Goal: Transaction & Acquisition: Purchase product/service

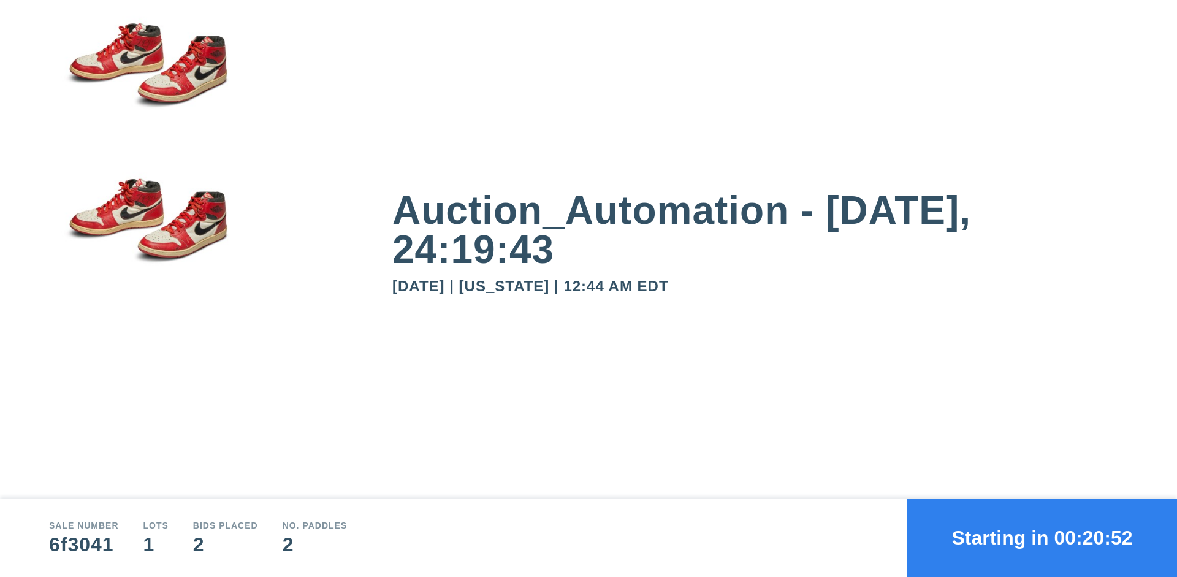
click at [1043, 538] on button "Starting in 00:20:52" at bounding box center [1043, 538] width 270 height 78
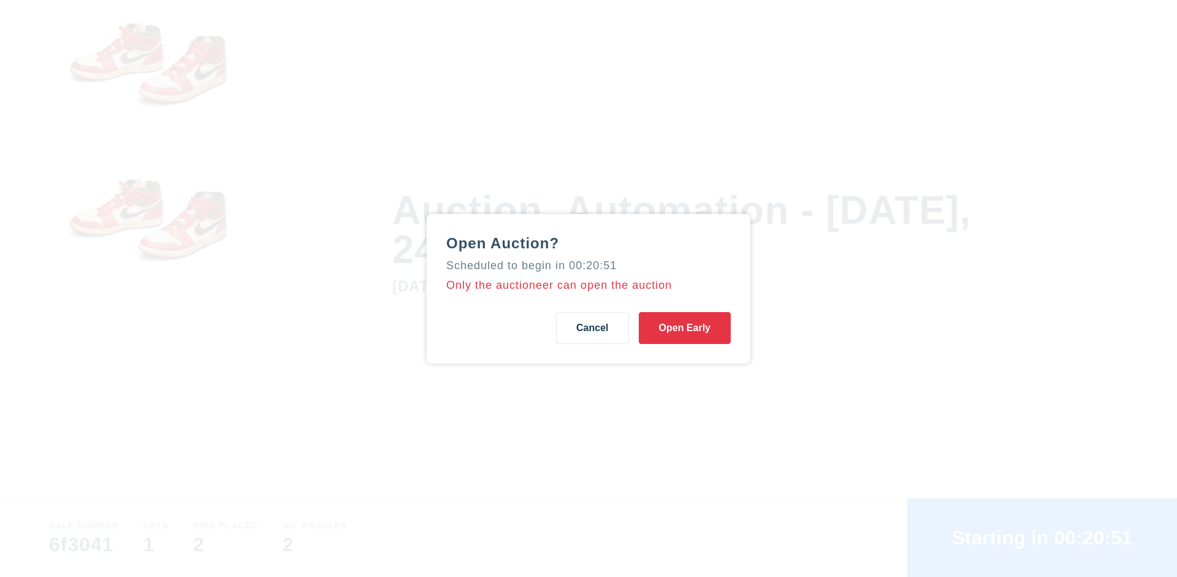
click at [685, 327] on button "Open Early" at bounding box center [685, 328] width 92 height 32
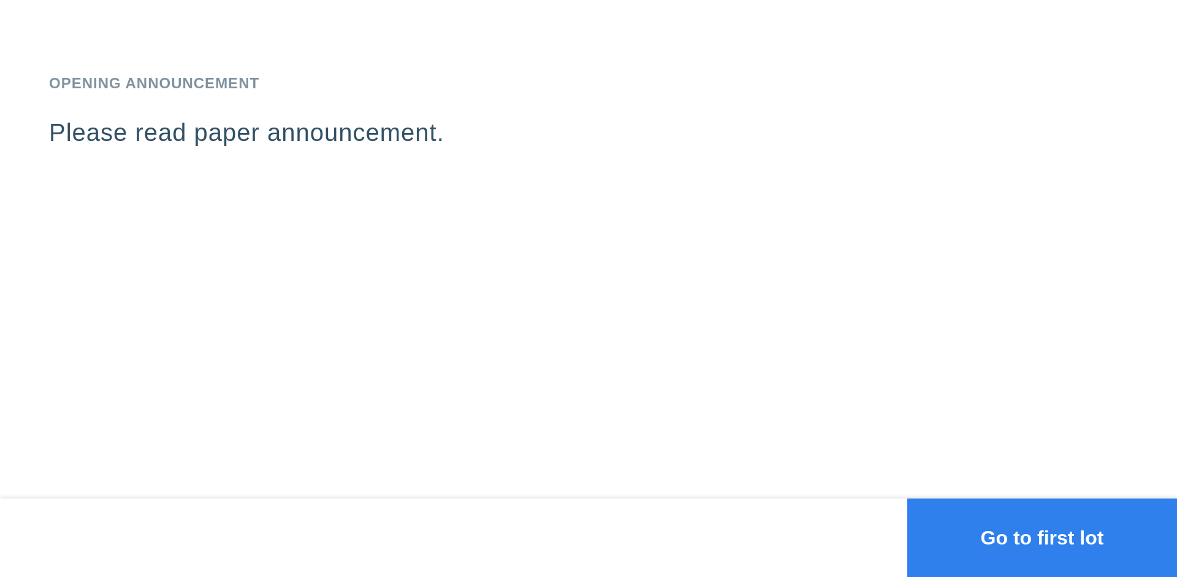
click at [1043, 538] on button "Go to first lot" at bounding box center [1043, 538] width 270 height 78
